Goal: Task Accomplishment & Management: Use online tool/utility

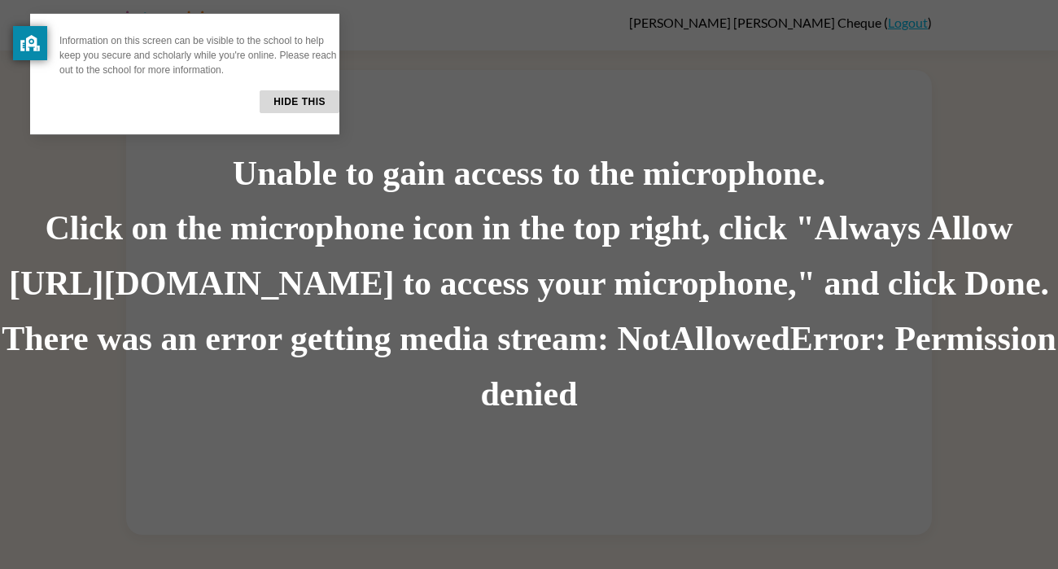
click at [299, 101] on button "Hide this" at bounding box center [300, 101] width 80 height 23
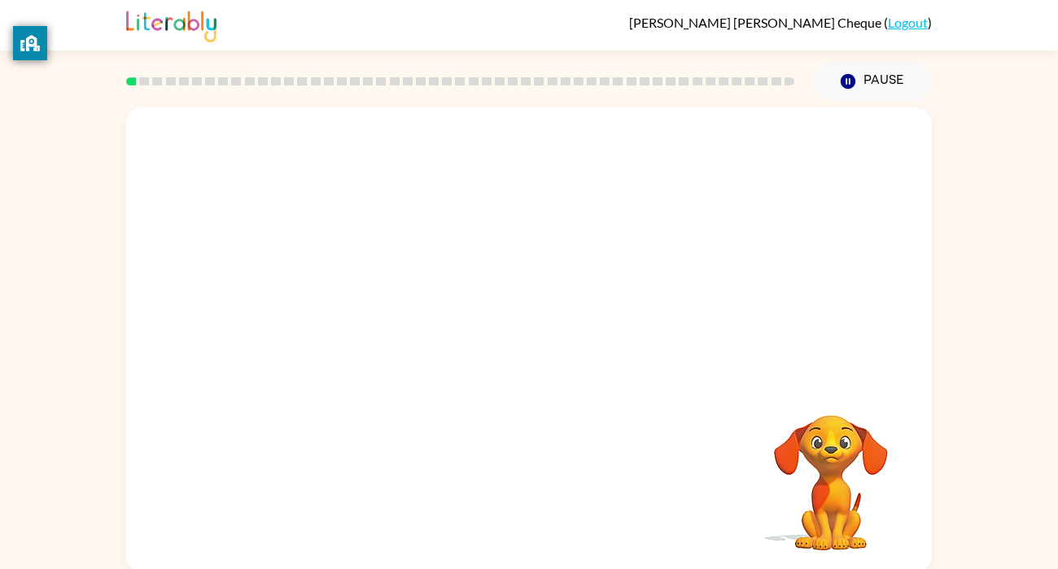
click at [647, 218] on div at bounding box center [529, 243] width 806 height 273
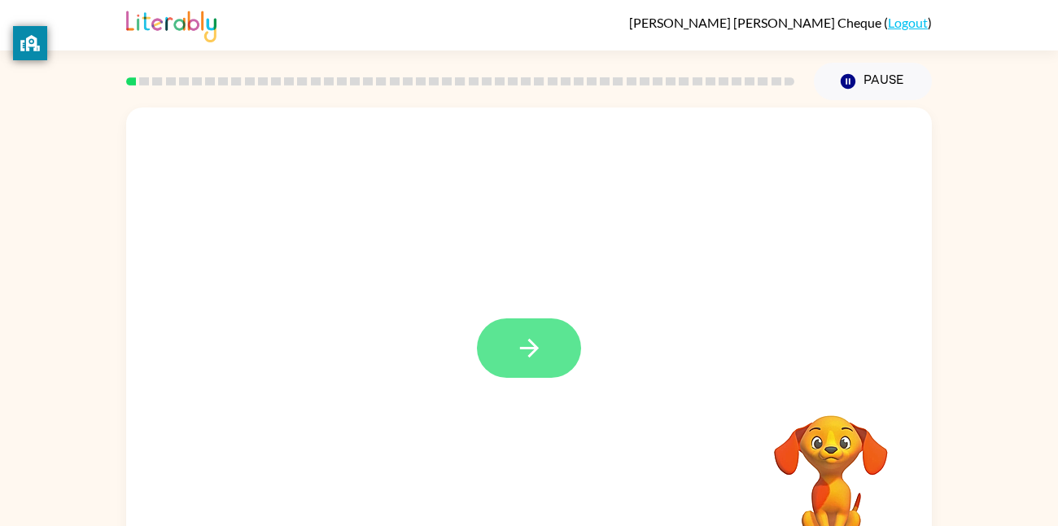
click at [536, 350] on icon "button" at bounding box center [528, 347] width 19 height 19
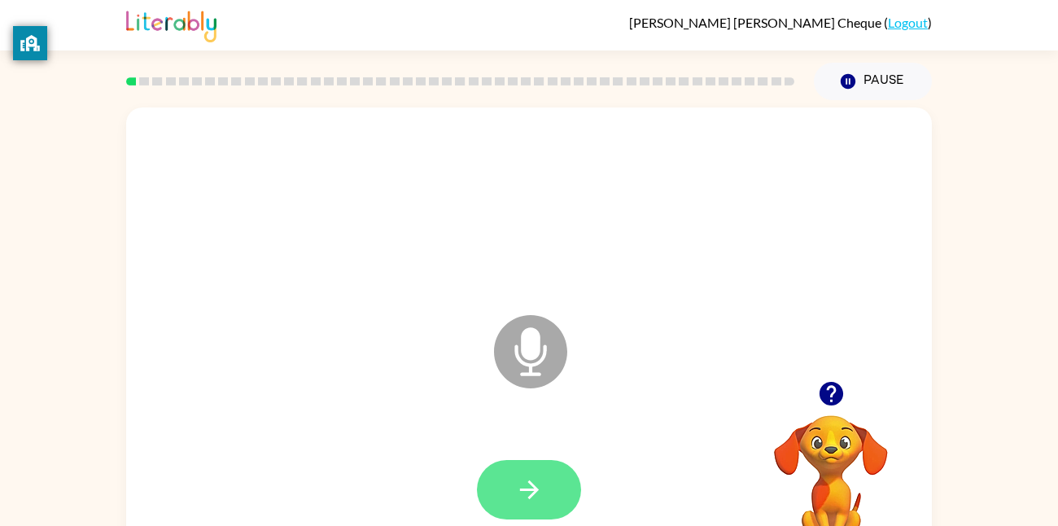
click at [522, 480] on icon "button" at bounding box center [529, 489] width 28 height 28
click at [830, 435] on video "Your browser must support playing .mp4 files to use Literably. Please try using…" at bounding box center [830, 471] width 163 height 163
click at [540, 482] on icon "button" at bounding box center [529, 489] width 28 height 28
click at [526, 491] on icon "button" at bounding box center [529, 489] width 28 height 28
click at [537, 501] on icon "button" at bounding box center [529, 489] width 28 height 28
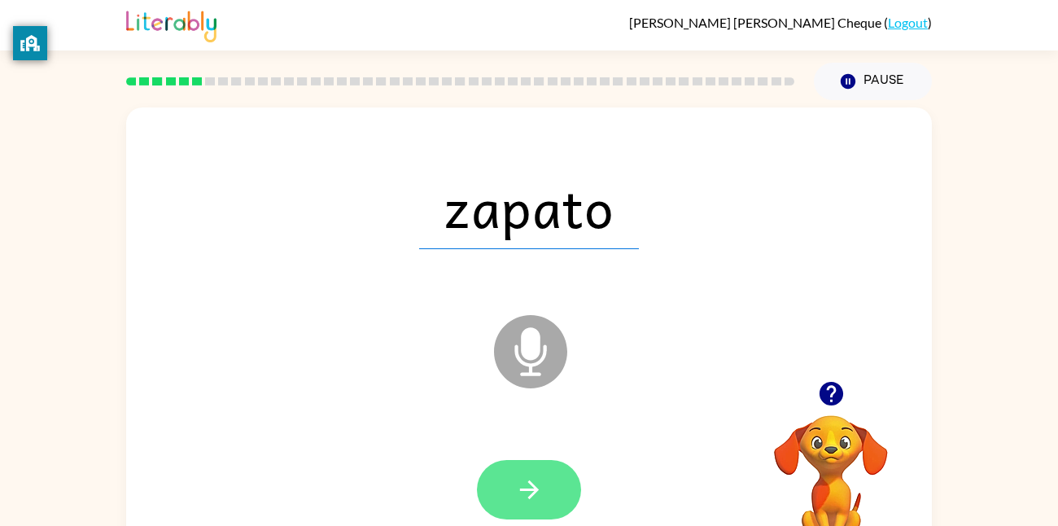
click at [521, 491] on icon "button" at bounding box center [528, 489] width 19 height 19
click at [547, 457] on div at bounding box center [528, 489] width 773 height 133
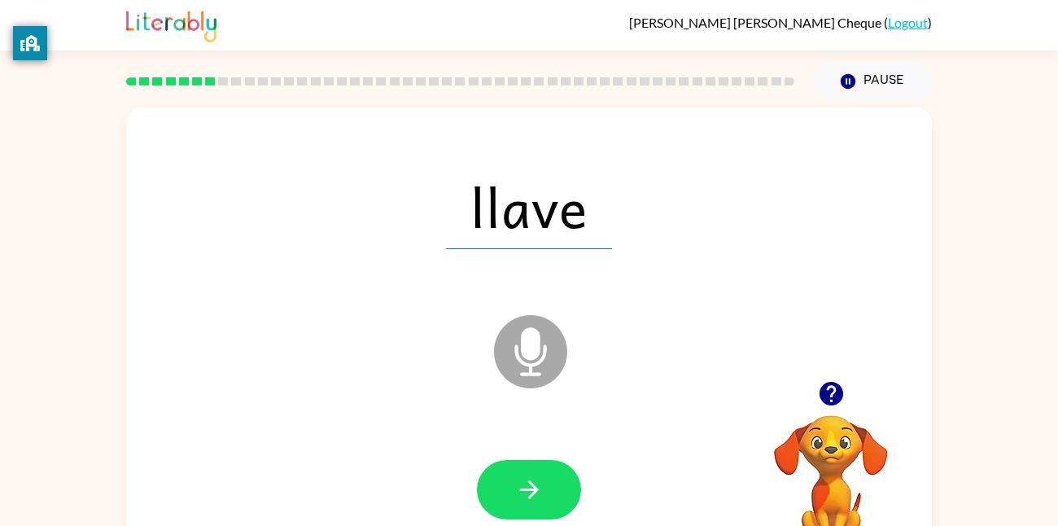
click at [539, 355] on icon at bounding box center [530, 351] width 73 height 73
click at [547, 372] on icon at bounding box center [530, 351] width 73 height 73
click at [535, 494] on icon "button" at bounding box center [529, 489] width 28 height 28
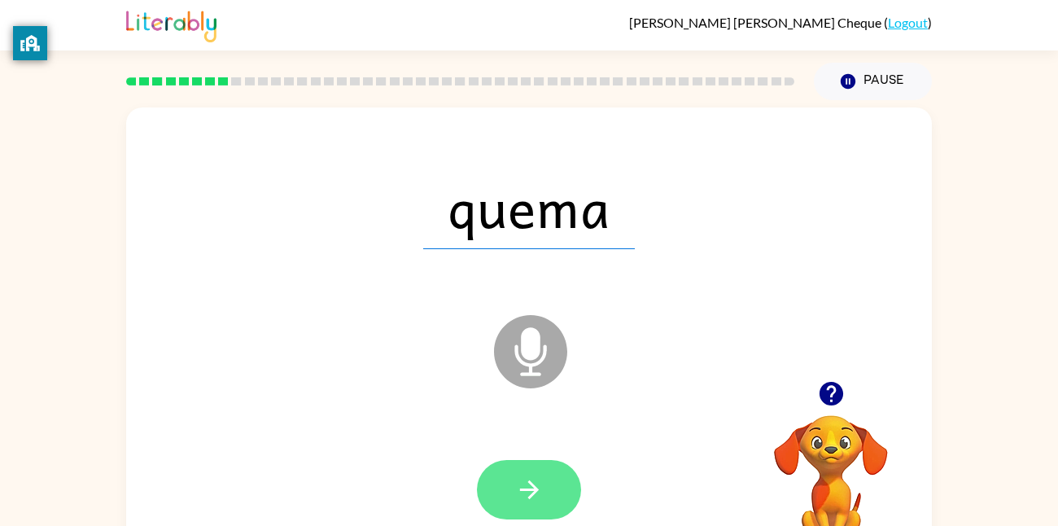
click at [535, 498] on icon "button" at bounding box center [529, 489] width 28 height 28
click at [537, 499] on icon "button" at bounding box center [529, 489] width 28 height 28
click at [539, 491] on icon "button" at bounding box center [529, 489] width 28 height 28
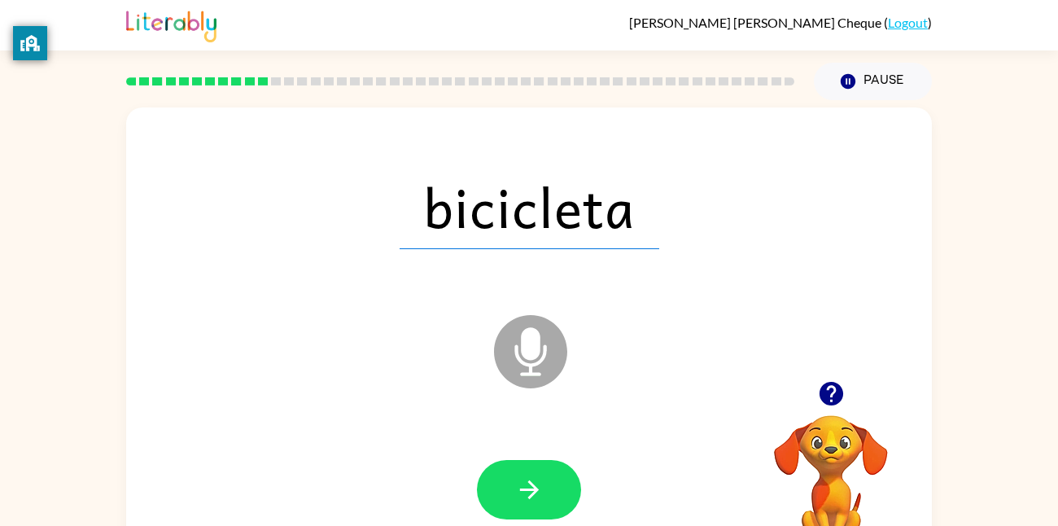
click at [504, 360] on icon at bounding box center [530, 351] width 73 height 73
click at [526, 373] on icon "Microphone The Microphone is here when it is your turn to talk" at bounding box center [612, 372] width 244 height 122
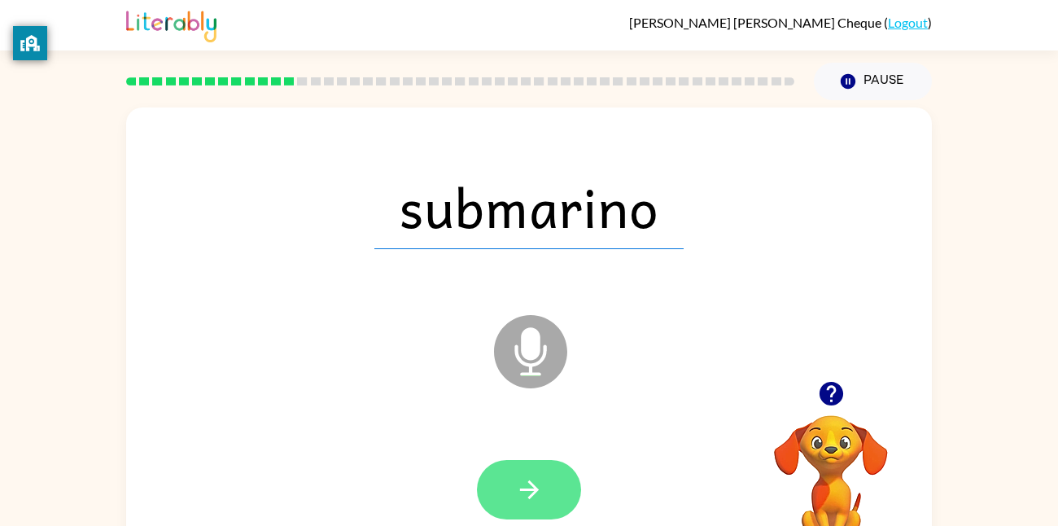
click at [516, 488] on icon "button" at bounding box center [529, 489] width 28 height 28
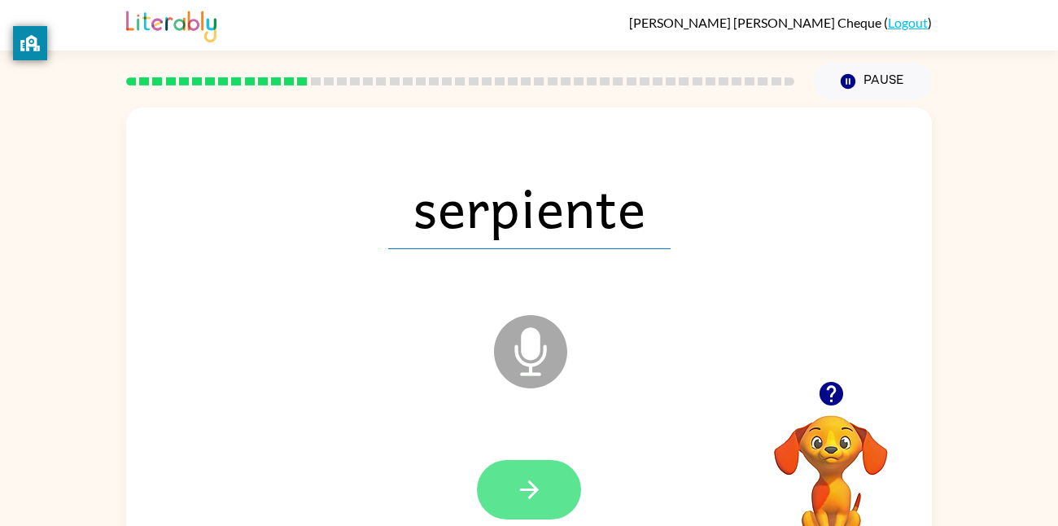
click at [539, 501] on icon "button" at bounding box center [529, 489] width 28 height 28
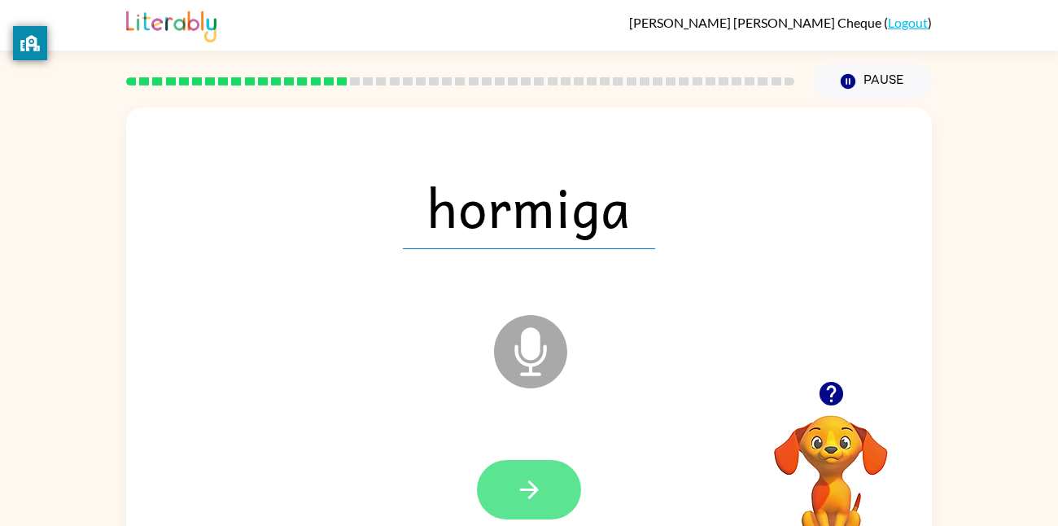
click at [557, 478] on button "button" at bounding box center [529, 489] width 104 height 59
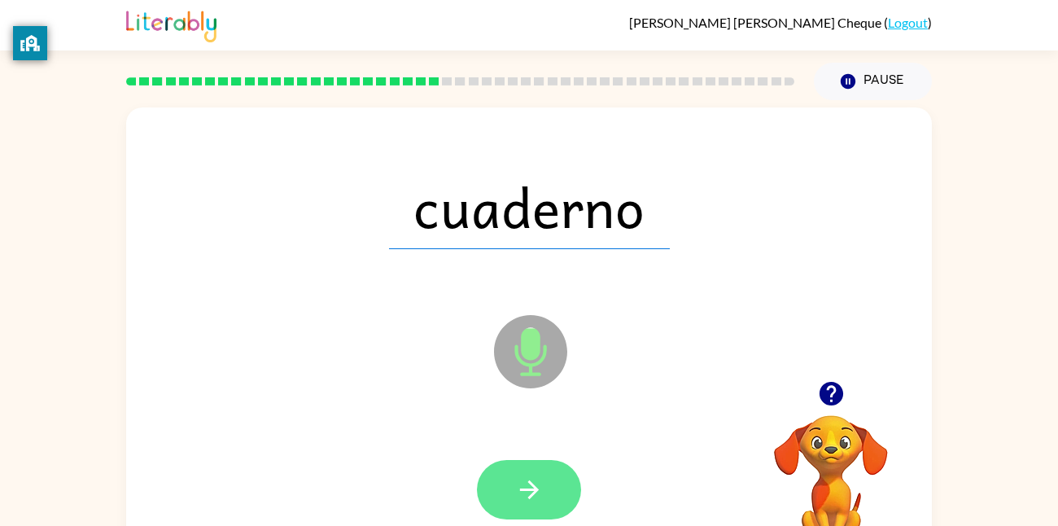
click at [516, 501] on icon "button" at bounding box center [529, 489] width 28 height 28
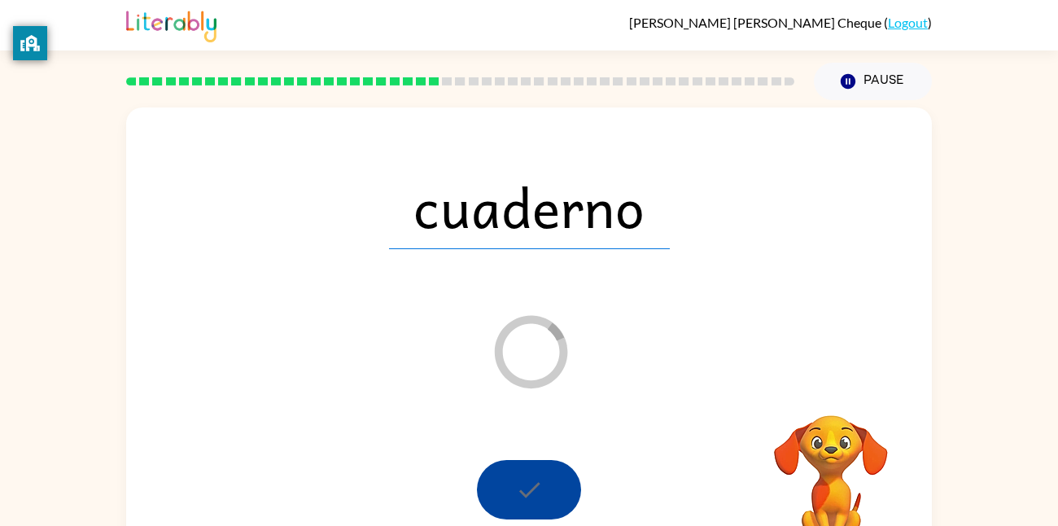
scroll to position [47, 0]
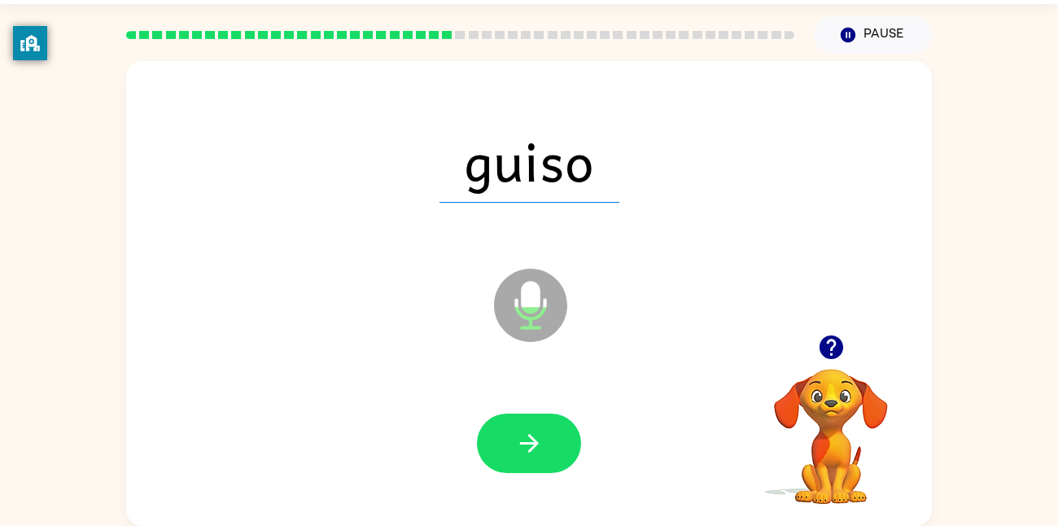
click at [635, 342] on icon "Microphone The Microphone is here when it is your turn to talk" at bounding box center [612, 325] width 244 height 122
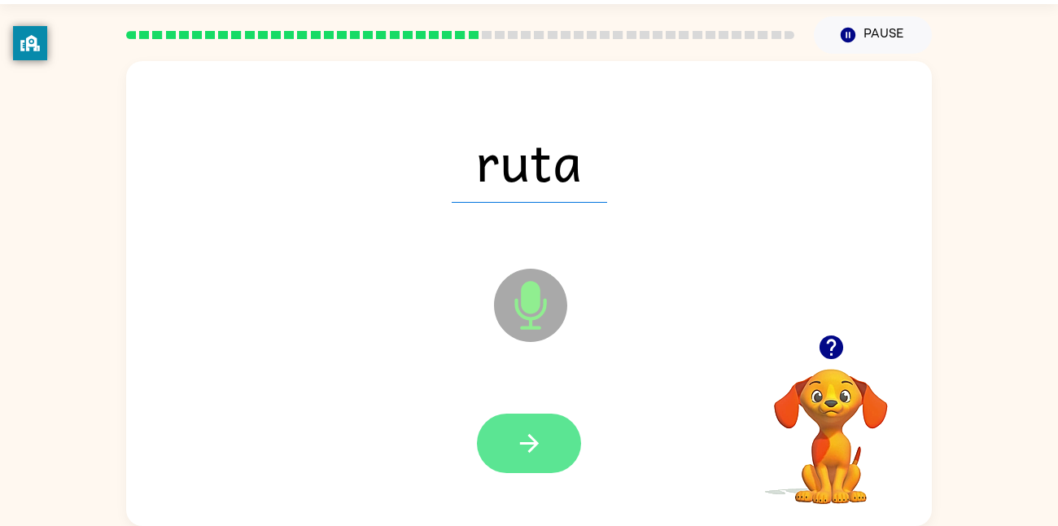
click at [539, 451] on icon "button" at bounding box center [529, 443] width 28 height 28
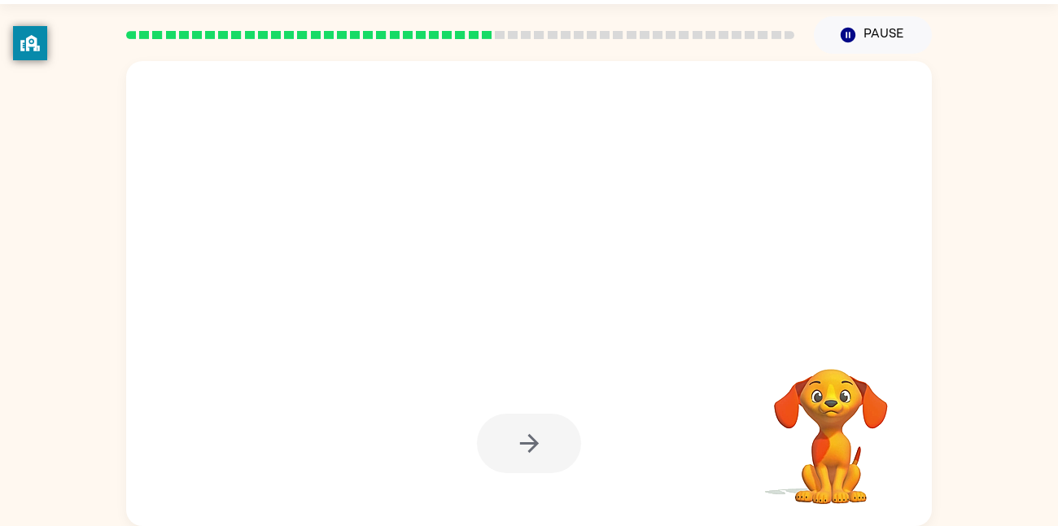
click at [539, 451] on div at bounding box center [529, 442] width 104 height 59
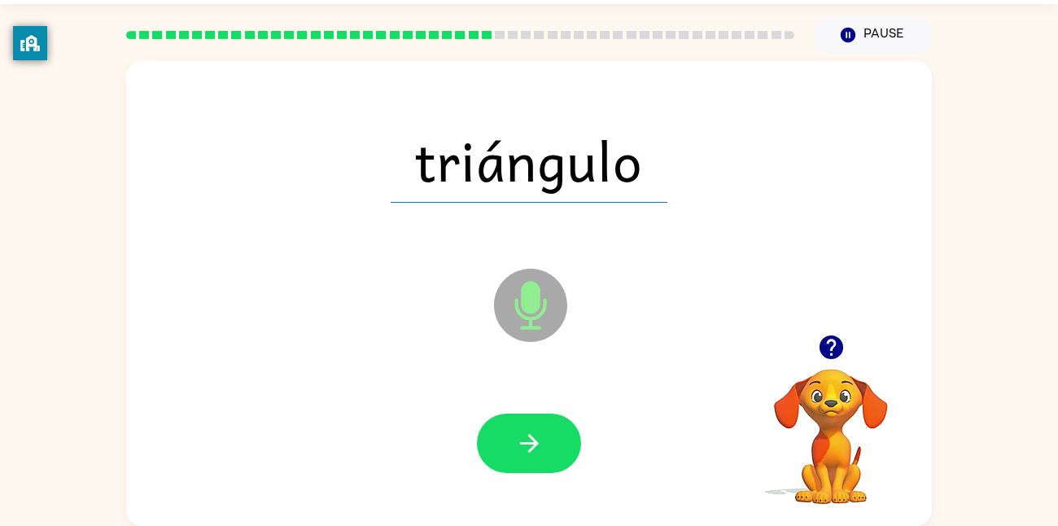
click at [539, 451] on icon "button" at bounding box center [529, 443] width 28 height 28
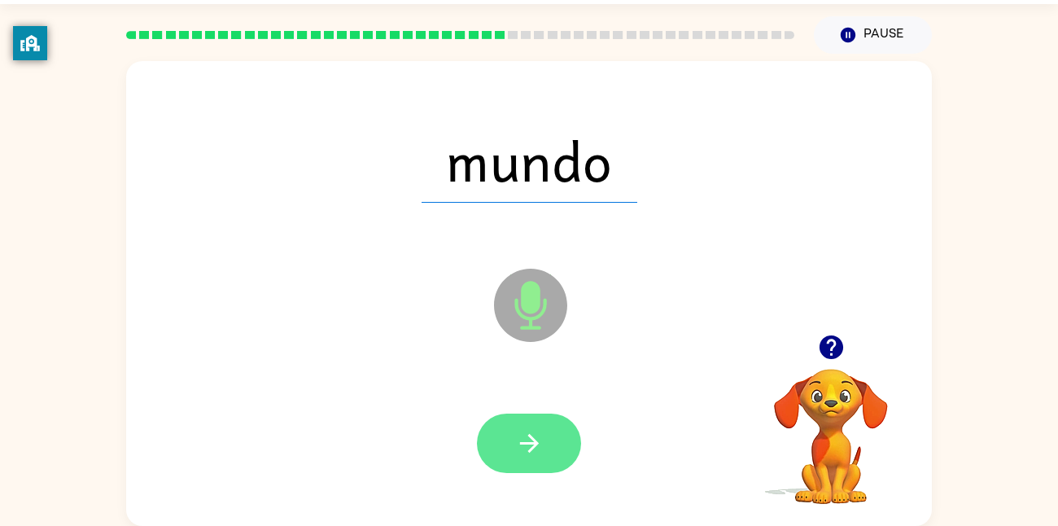
click at [539, 450] on div at bounding box center [529, 442] width 104 height 59
click at [539, 450] on icon "button" at bounding box center [529, 443] width 28 height 28
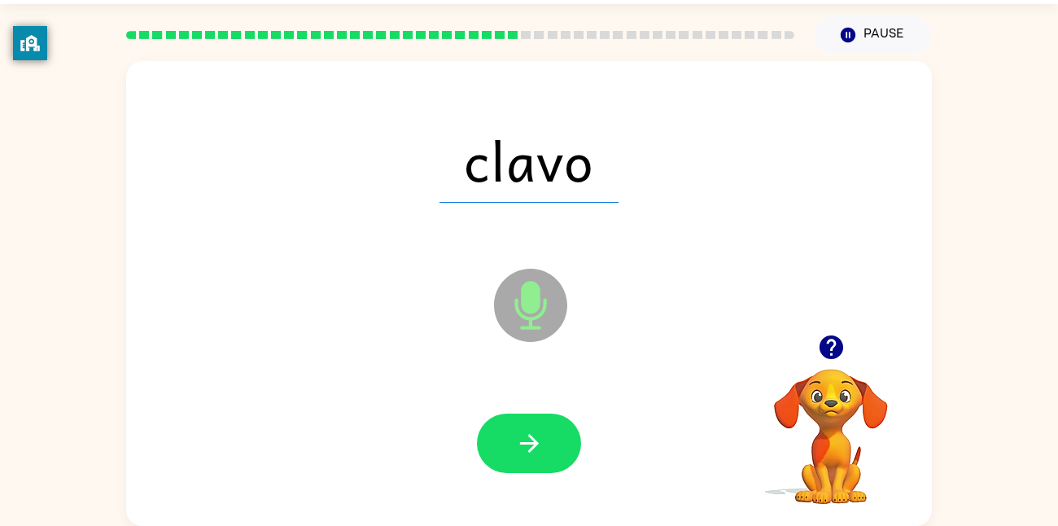
click at [539, 450] on icon "button" at bounding box center [529, 443] width 28 height 28
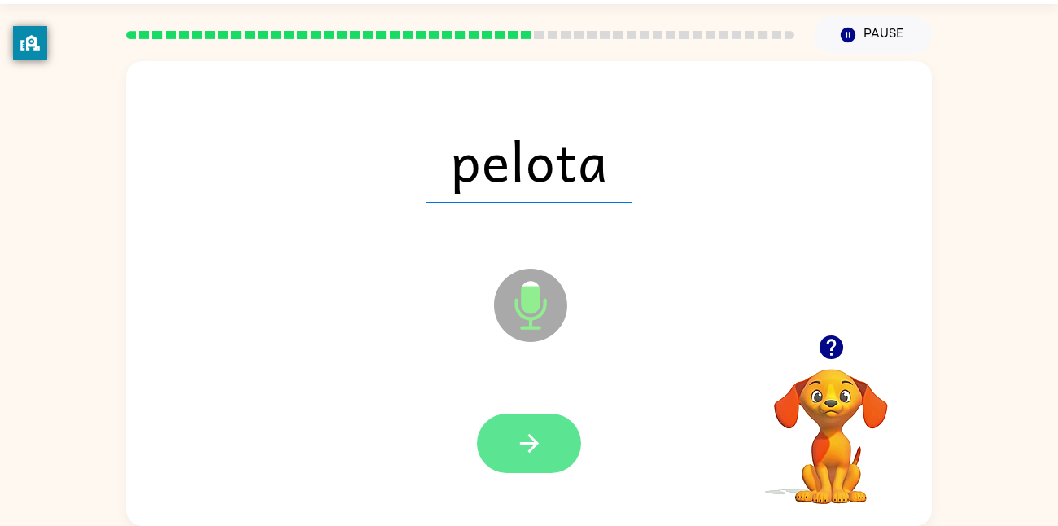
click at [538, 450] on icon "button" at bounding box center [529, 443] width 28 height 28
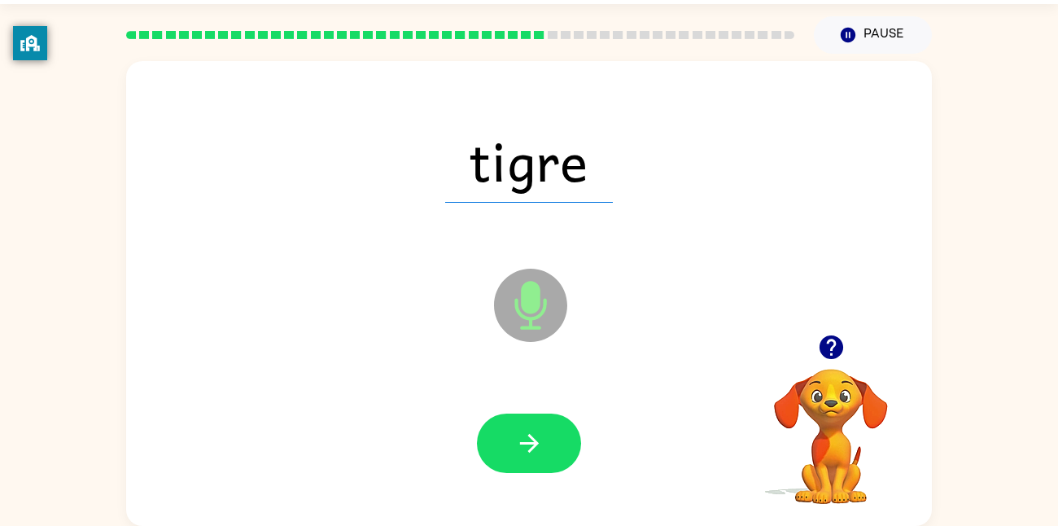
click at [538, 450] on icon "button" at bounding box center [529, 443] width 28 height 28
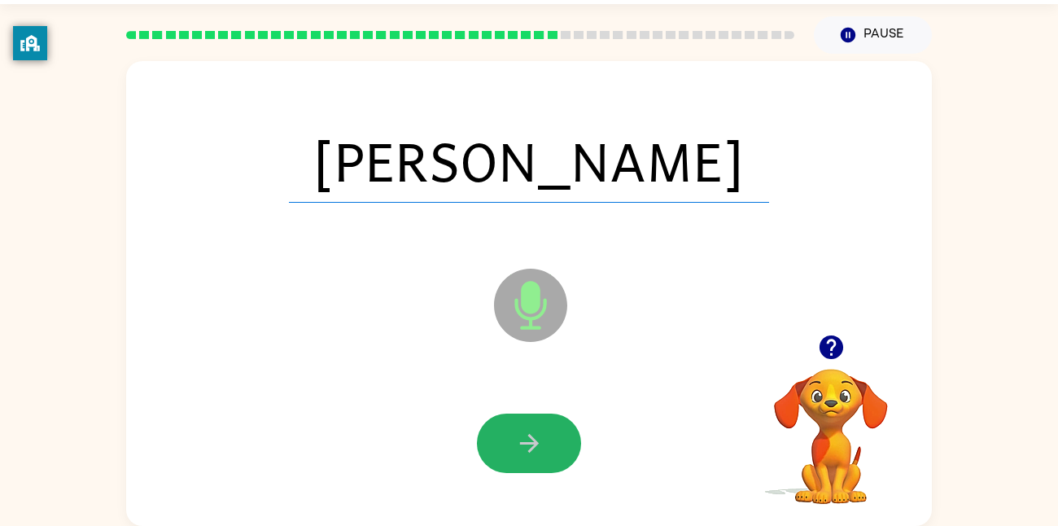
click at [538, 450] on icon "button" at bounding box center [529, 443] width 28 height 28
click at [538, 450] on div at bounding box center [529, 442] width 104 height 59
click at [538, 450] on icon "button" at bounding box center [529, 443] width 28 height 28
